Goal: Transaction & Acquisition: Purchase product/service

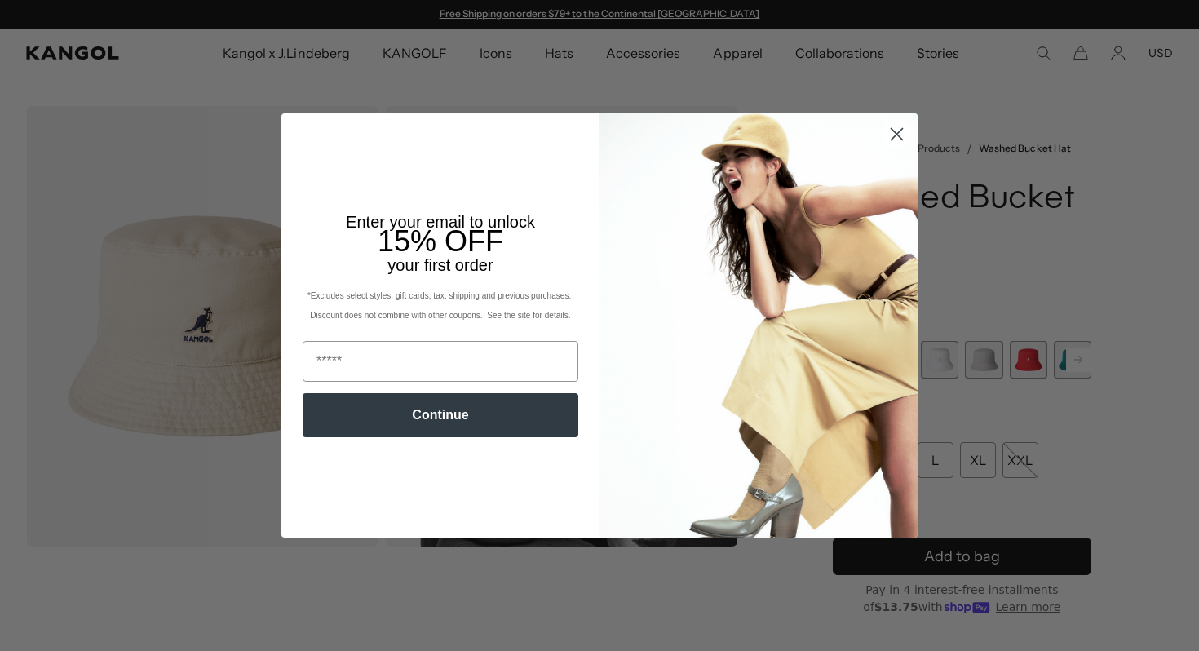
click at [904, 126] on circle "Close dialog" at bounding box center [896, 134] width 27 height 27
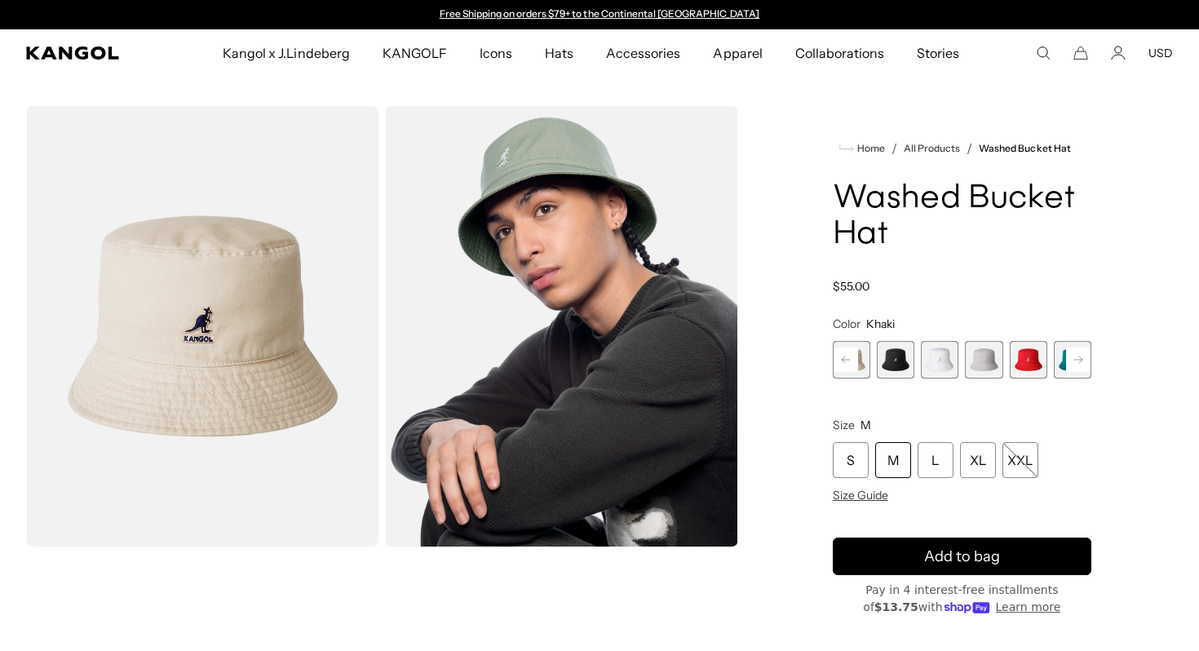
click at [940, 356] on span "8 of 13" at bounding box center [940, 360] width 38 height 38
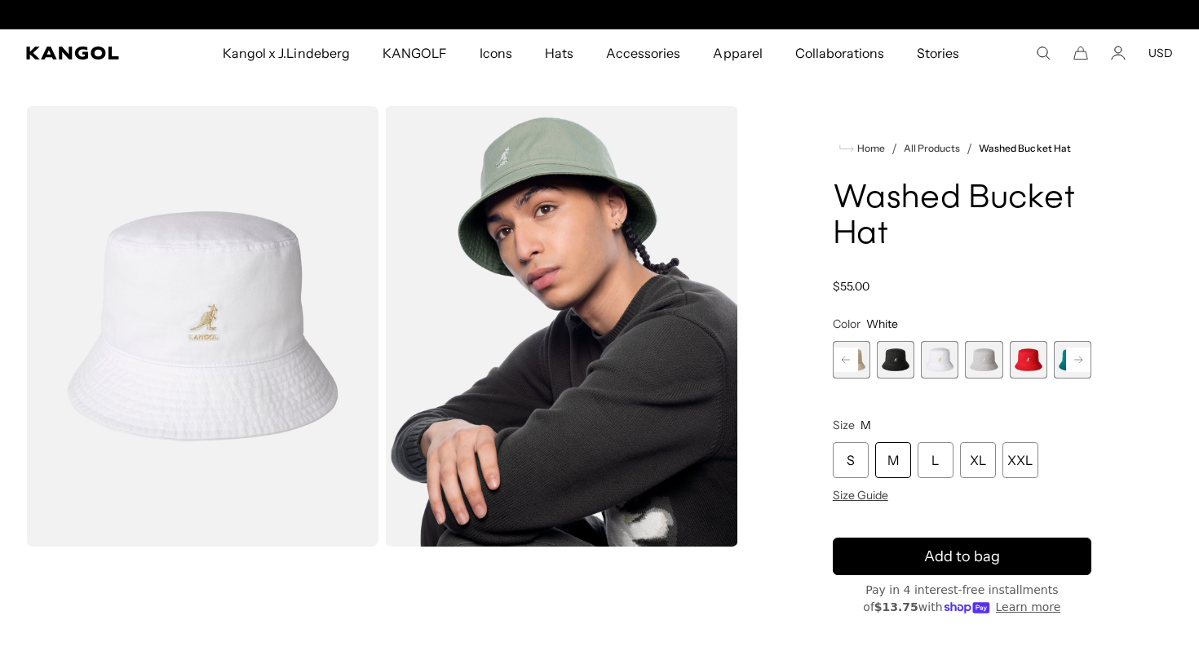
scroll to position [0, 336]
click at [980, 365] on span "9 of 13" at bounding box center [984, 360] width 38 height 38
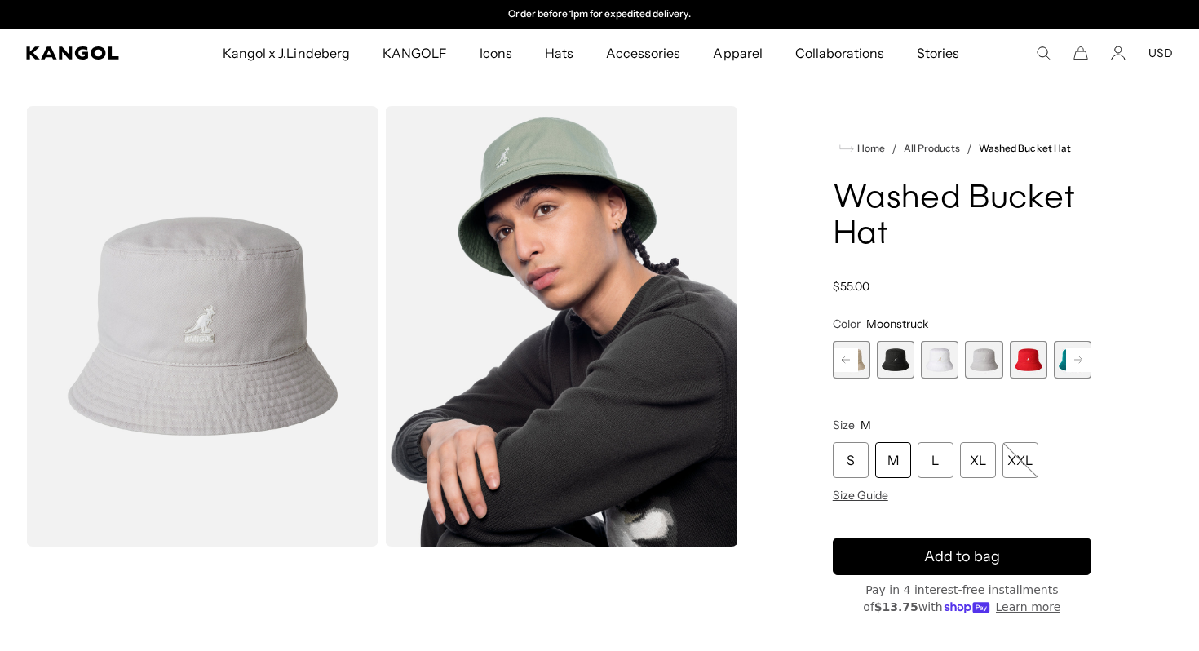
click at [827, 339] on div "Home / All Products / Washed Bucket Hat Washed Bucket Hat Regular price $55.00 …" at bounding box center [962, 457] width 422 height 703
click at [852, 366] on rect at bounding box center [846, 359] width 24 height 24
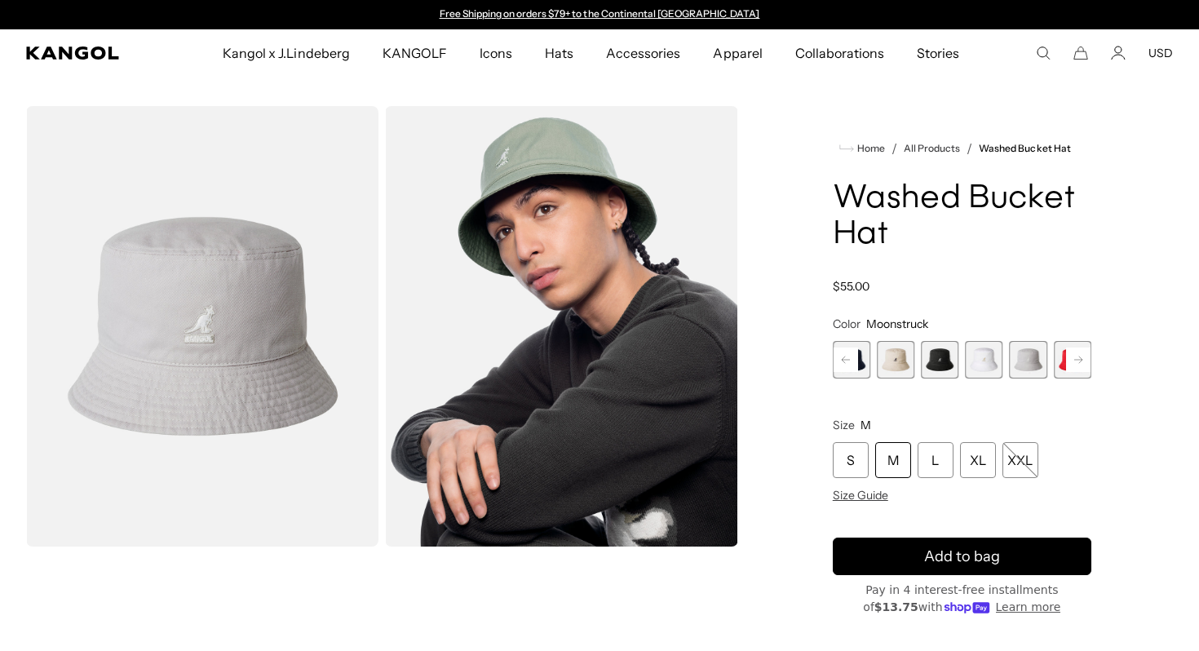
click at [865, 355] on span "5 of 13" at bounding box center [852, 360] width 38 height 38
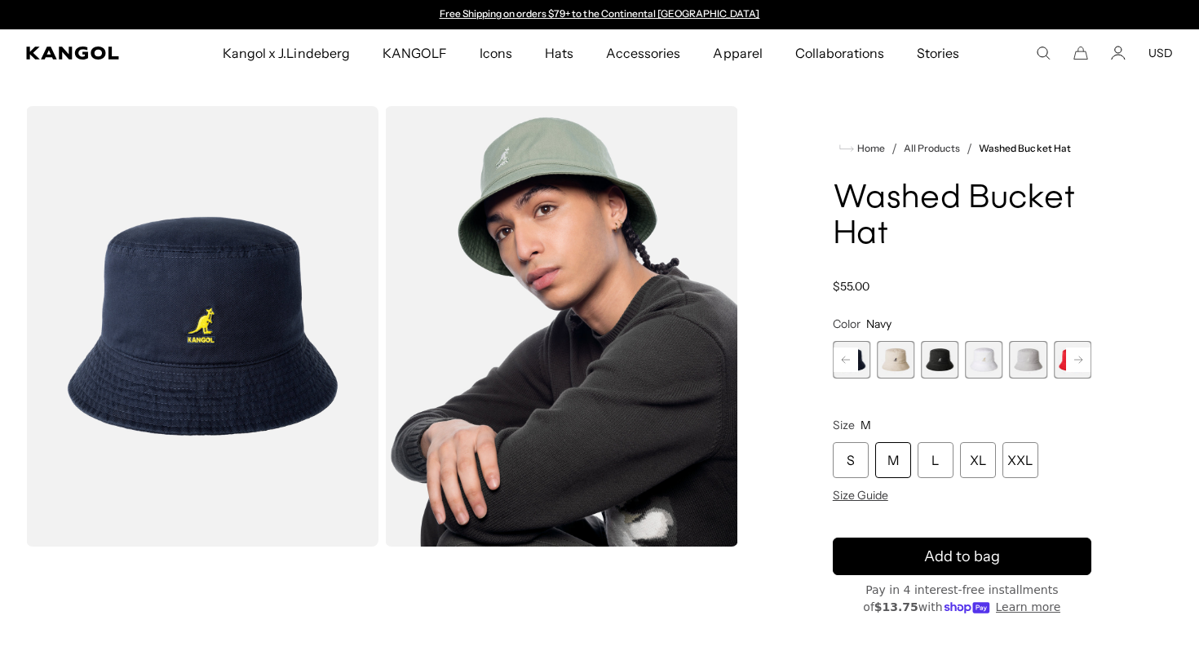
click at [845, 359] on rect at bounding box center [846, 359] width 24 height 24
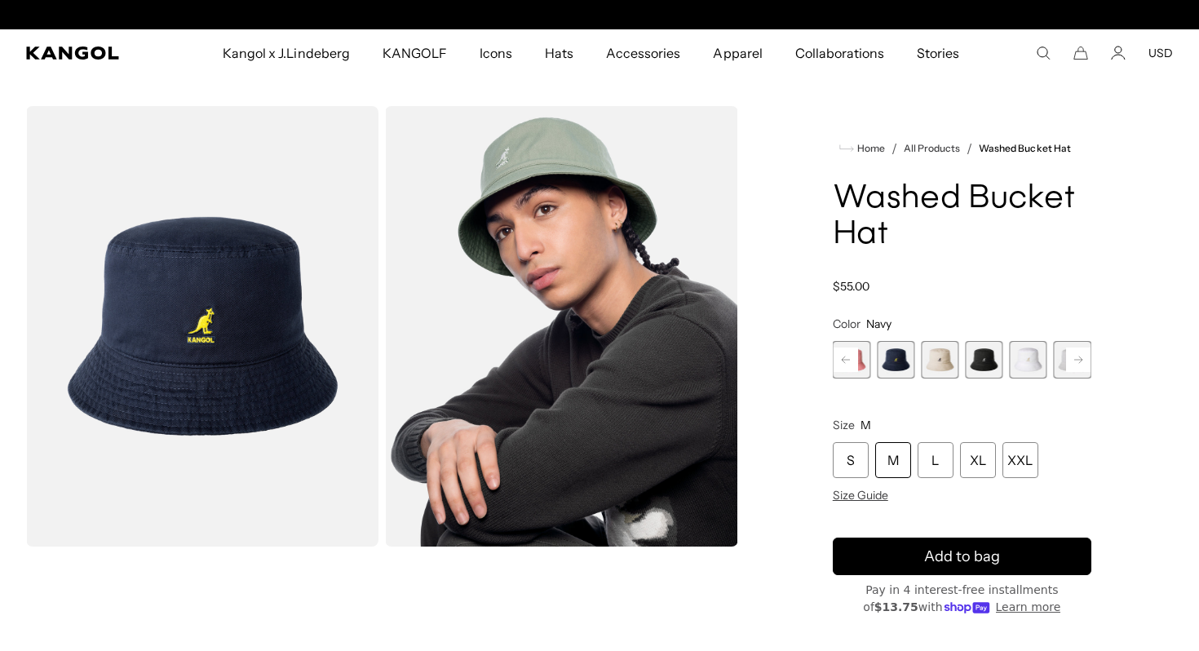
click at [845, 359] on rect at bounding box center [846, 359] width 24 height 24
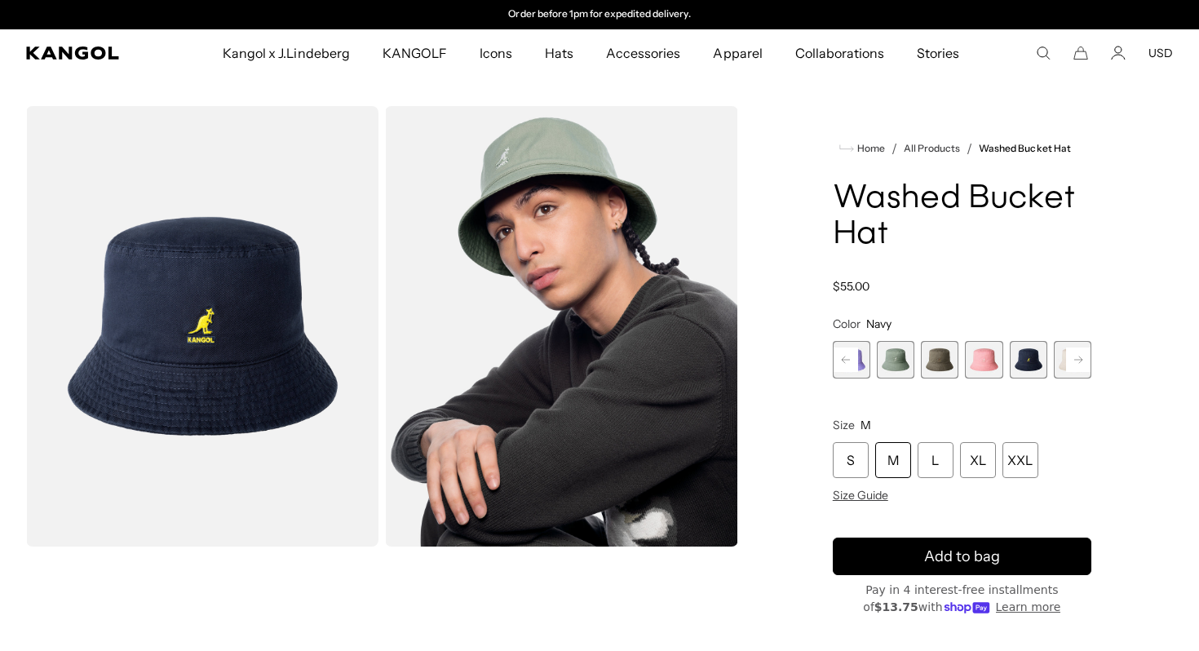
click at [845, 359] on rect at bounding box center [846, 359] width 24 height 24
click at [845, 359] on span "1 of 13" at bounding box center [852, 360] width 38 height 38
